Goal: Obtain resource: Download file/media

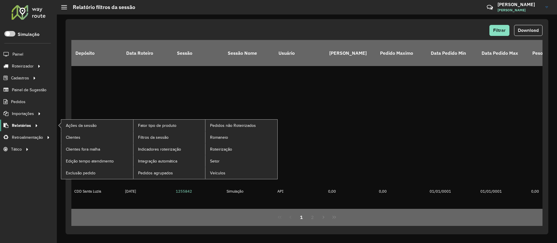
scroll to position [4001, 6]
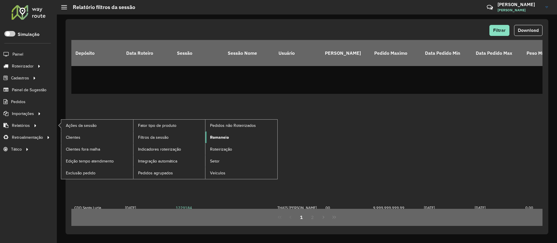
click at [223, 136] on span "Romaneio" at bounding box center [219, 138] width 19 height 6
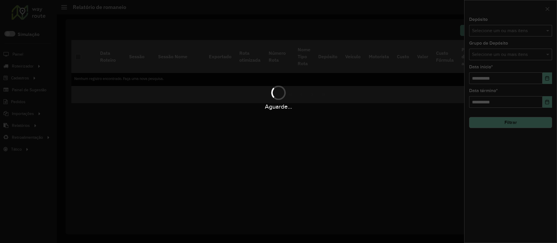
click at [517, 33] on div "Aguarde..." at bounding box center [278, 121] width 557 height 243
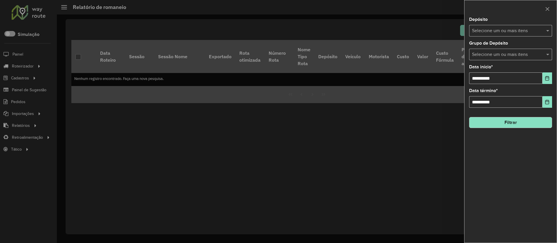
click at [517, 33] on input "text" at bounding box center [508, 31] width 74 height 7
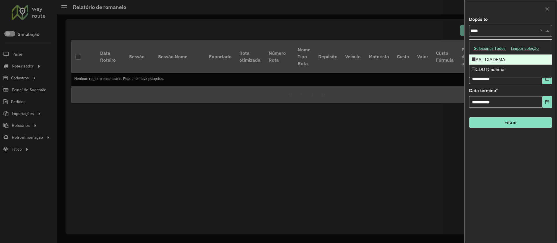
type input "*****"
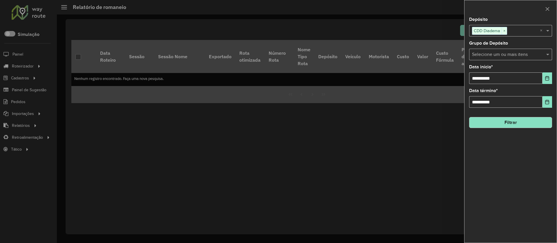
click at [513, 26] on div "Selecione um ou mais itens CDD Diadema ×" at bounding box center [504, 31] width 71 height 11
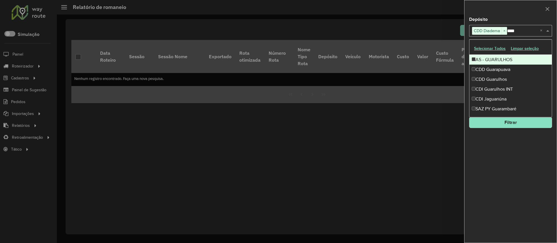
type input "*****"
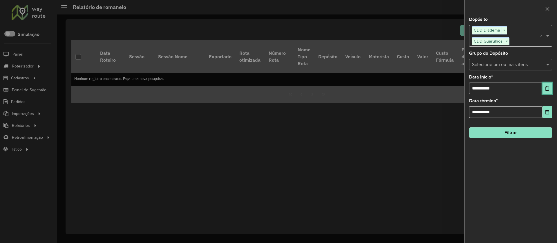
click at [551, 89] on button "Choose Date" at bounding box center [548, 89] width 10 height 12
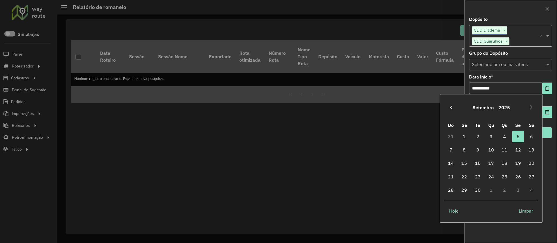
click at [451, 109] on icon "Previous Month" at bounding box center [451, 107] width 5 height 5
click at [449, 106] on icon "Previous Month" at bounding box center [451, 107] width 5 height 5
click at [482, 137] on span "1" at bounding box center [478, 137] width 12 height 12
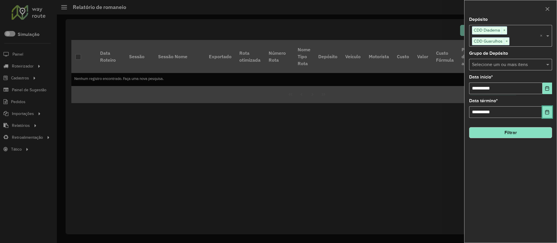
click at [545, 111] on icon "Choose Date" at bounding box center [547, 112] width 4 height 5
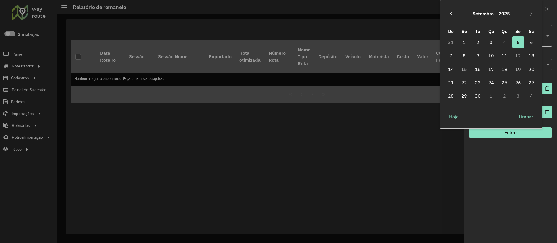
click at [452, 13] on icon "Previous Month" at bounding box center [451, 13] width 5 height 5
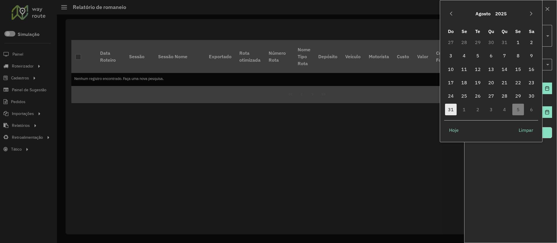
click at [448, 111] on span "31" at bounding box center [451, 110] width 12 height 12
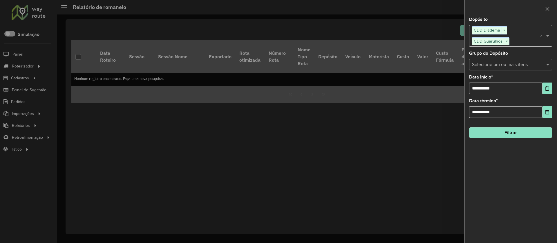
click at [519, 133] on button "Filtrar" at bounding box center [510, 132] width 83 height 11
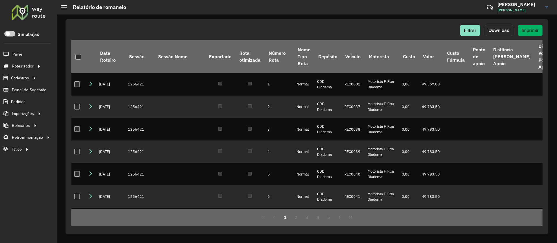
click at [493, 31] on span "Download" at bounding box center [499, 30] width 21 height 5
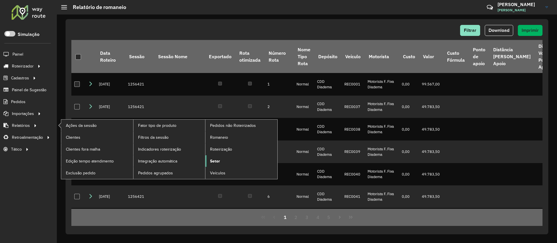
click at [216, 160] on span "Setor" at bounding box center [215, 161] width 10 height 6
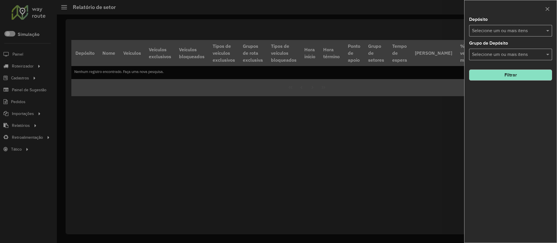
click at [111, 135] on div at bounding box center [278, 121] width 557 height 243
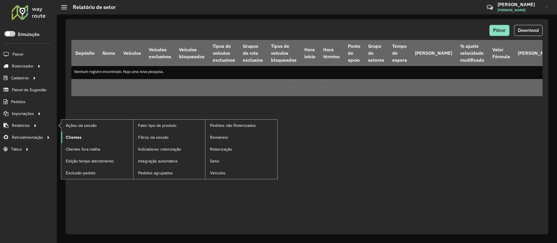
click at [78, 133] on link "Clientes" at bounding box center [97, 138] width 72 height 12
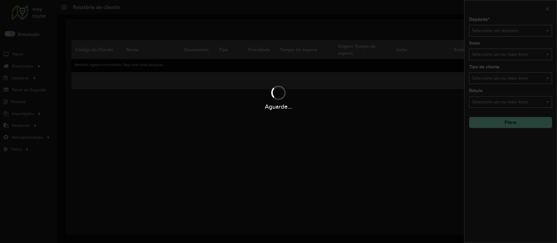
click at [497, 32] on div "Aguarde..." at bounding box center [278, 121] width 557 height 243
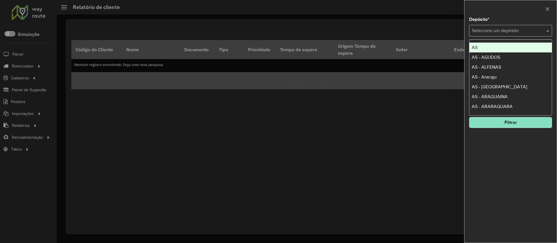
click at [521, 32] on input "text" at bounding box center [505, 31] width 66 height 7
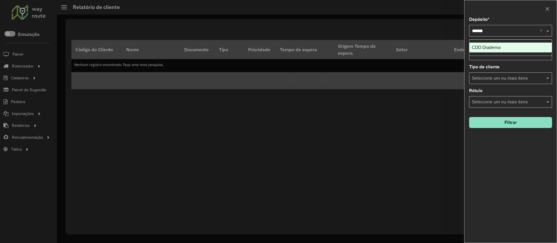
type input "*******"
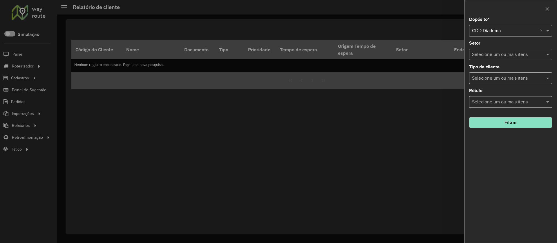
click at [516, 126] on button "Filtrar" at bounding box center [510, 122] width 83 height 11
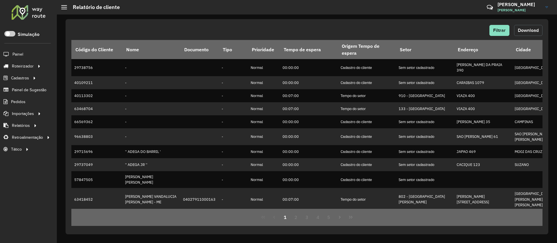
click at [533, 28] on span "Download" at bounding box center [528, 30] width 21 height 5
click at [498, 30] on span "Filtrar" at bounding box center [499, 30] width 12 height 5
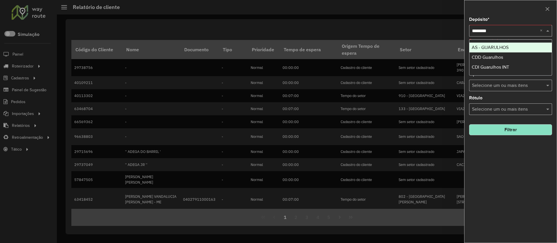
type input "*********"
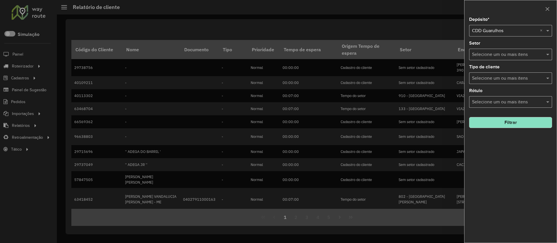
click at [506, 126] on button "Filtrar" at bounding box center [510, 122] width 83 height 11
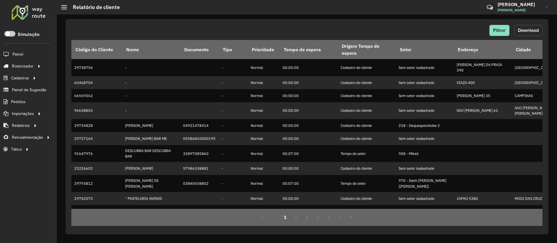
click at [537, 33] on button "Download" at bounding box center [528, 30] width 28 height 11
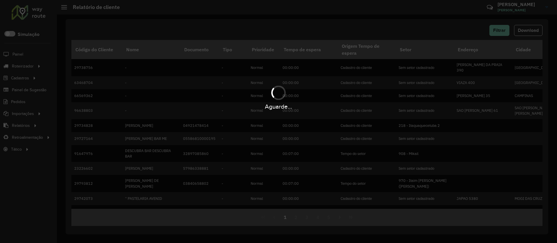
click at [547, 133] on div "Aguarde..." at bounding box center [278, 121] width 557 height 243
